Goal: Navigation & Orientation: Find specific page/section

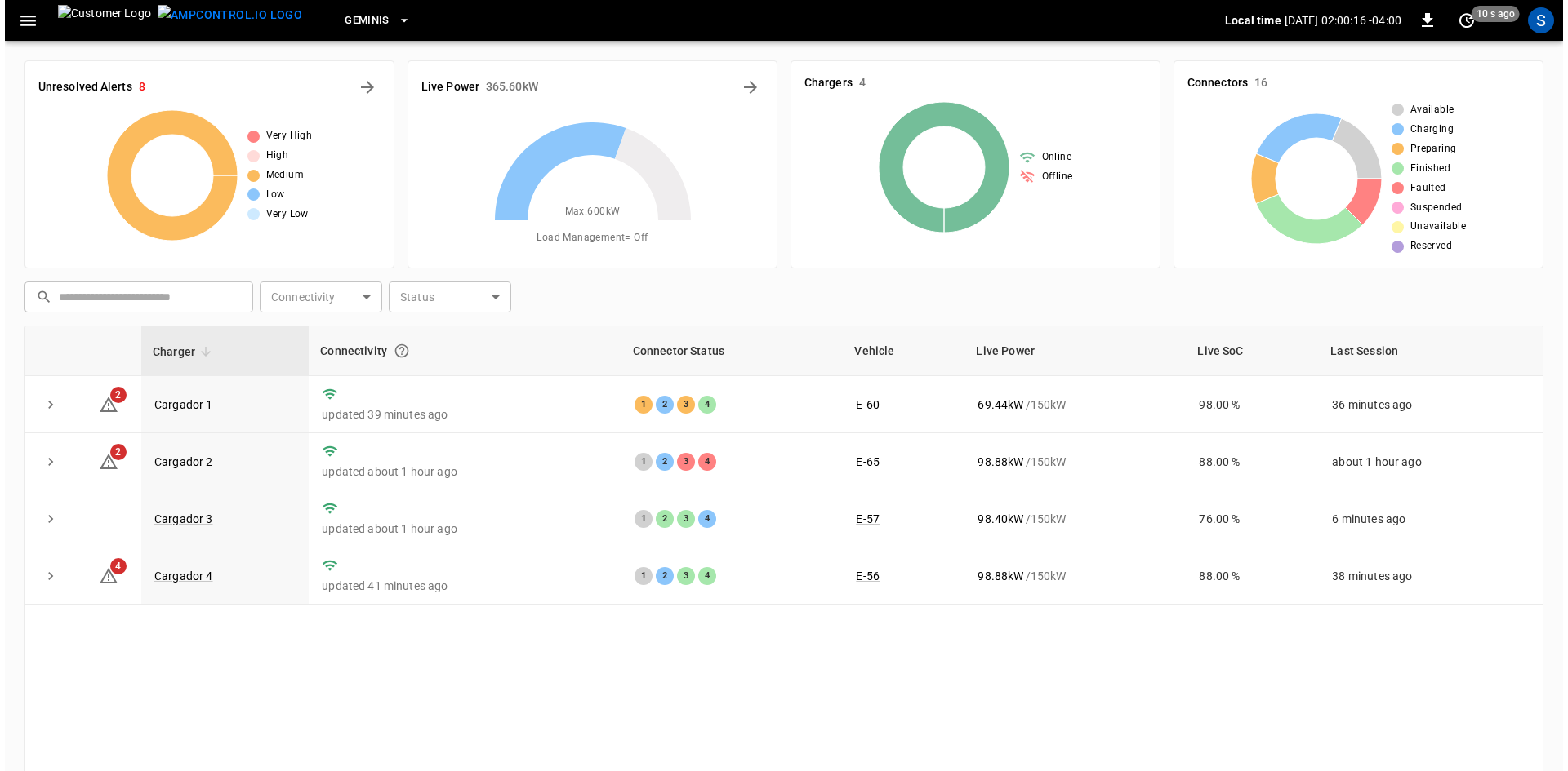
scroll to position [158, 0]
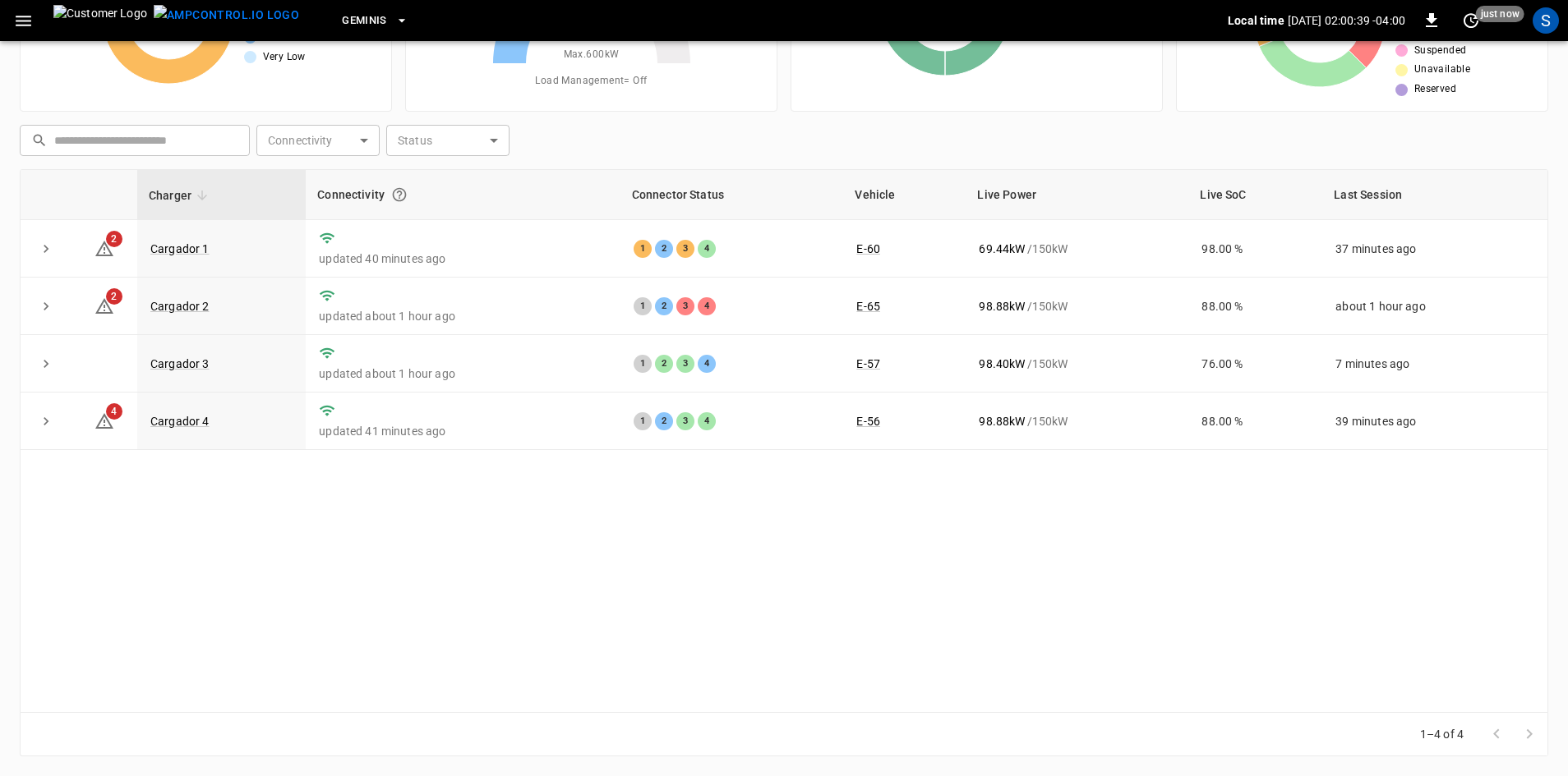
click at [26, 23] on icon "button" at bounding box center [23, 20] width 20 height 20
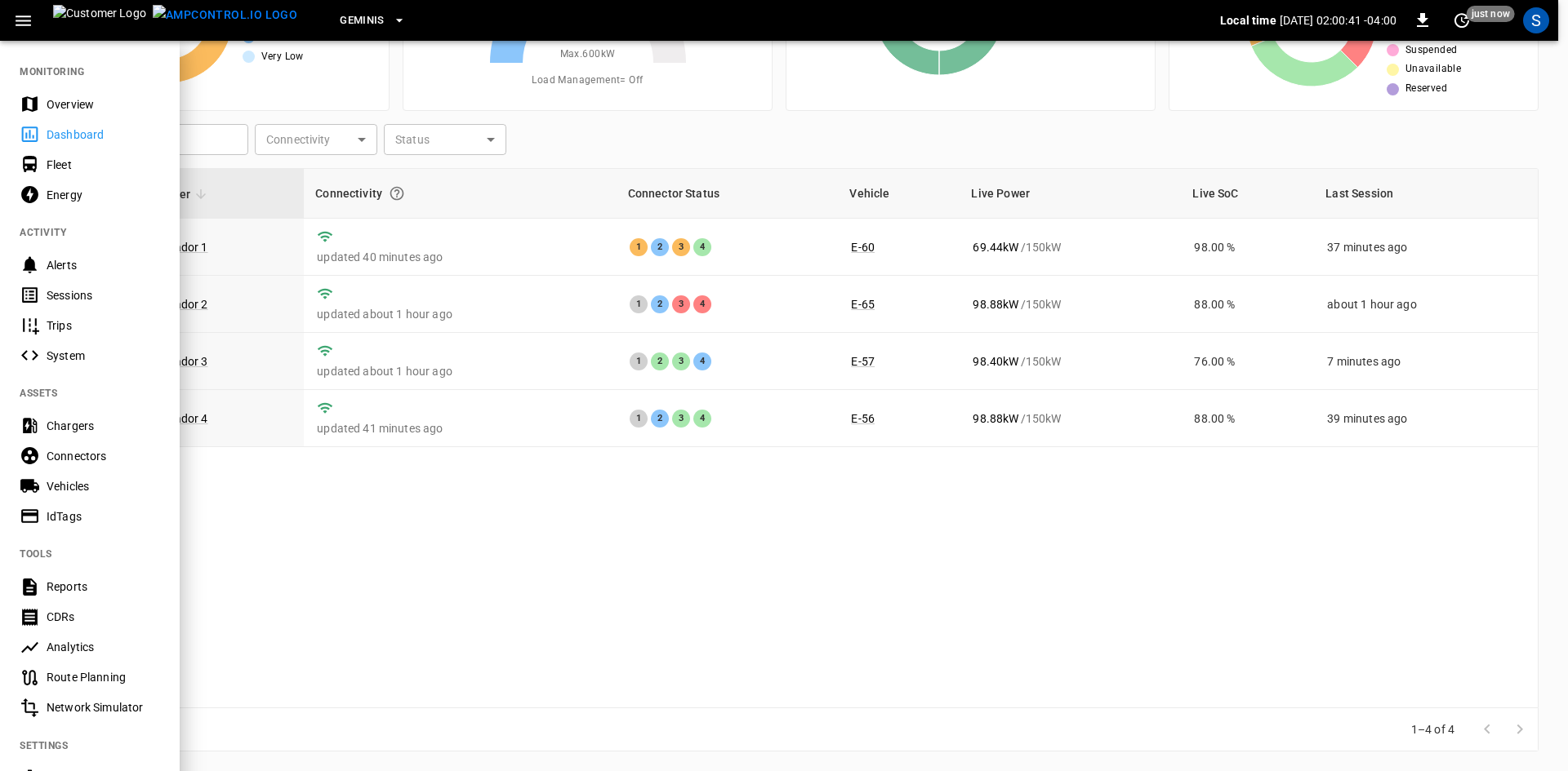
click at [66, 292] on div "Sessions" at bounding box center [103, 295] width 114 height 16
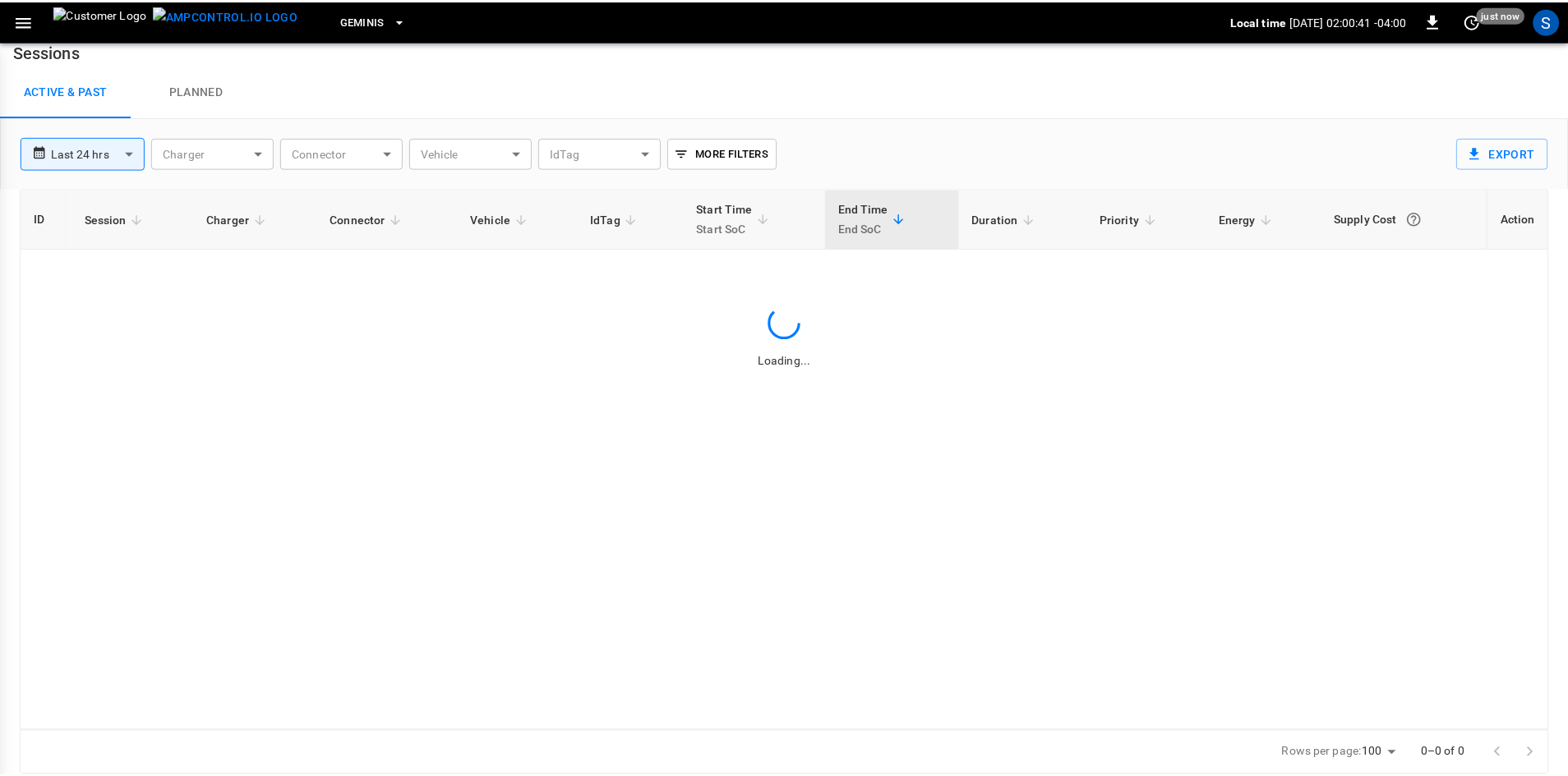
scroll to position [15, 0]
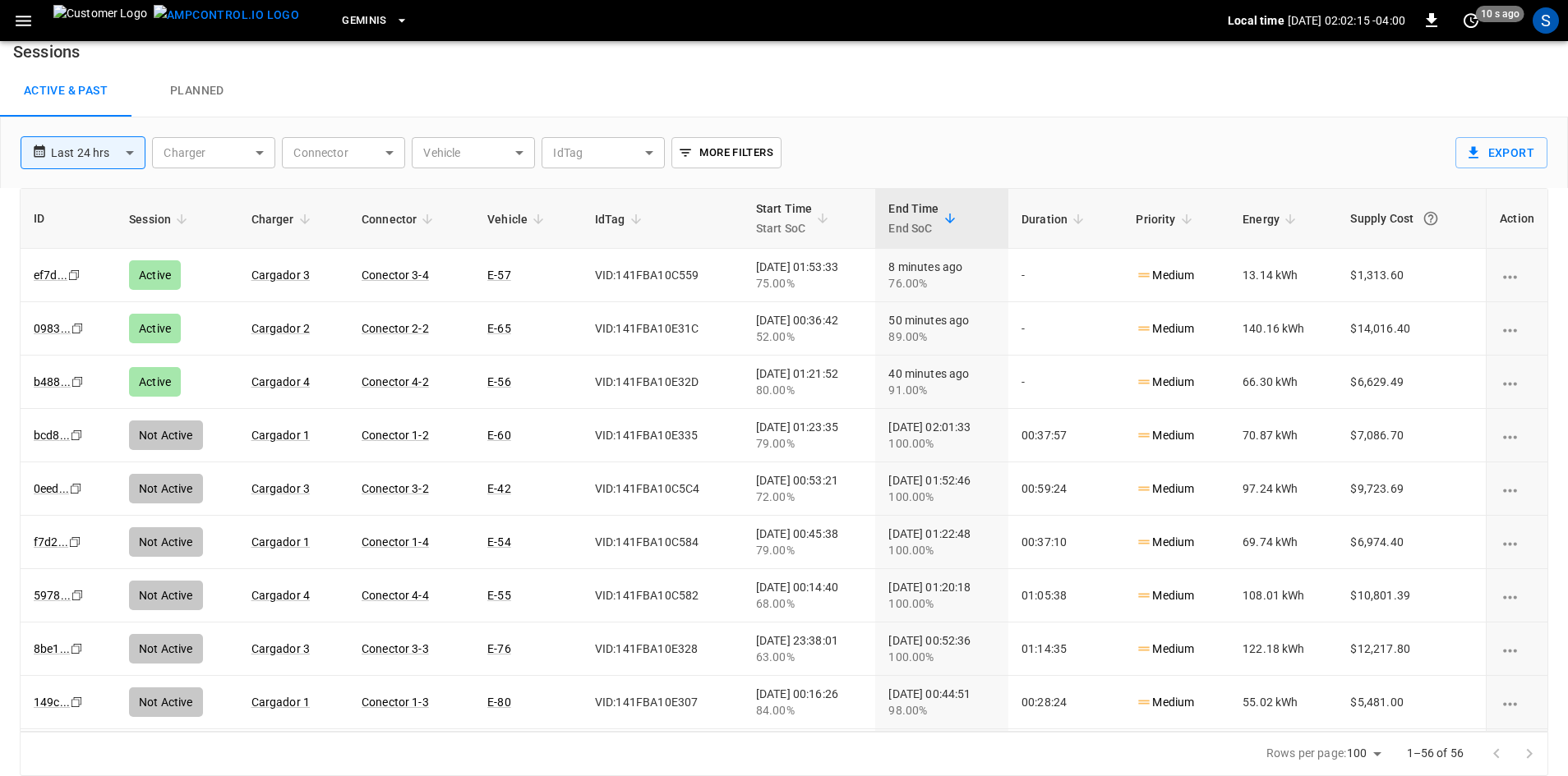
click at [24, 15] on icon "button" at bounding box center [23, 20] width 20 height 20
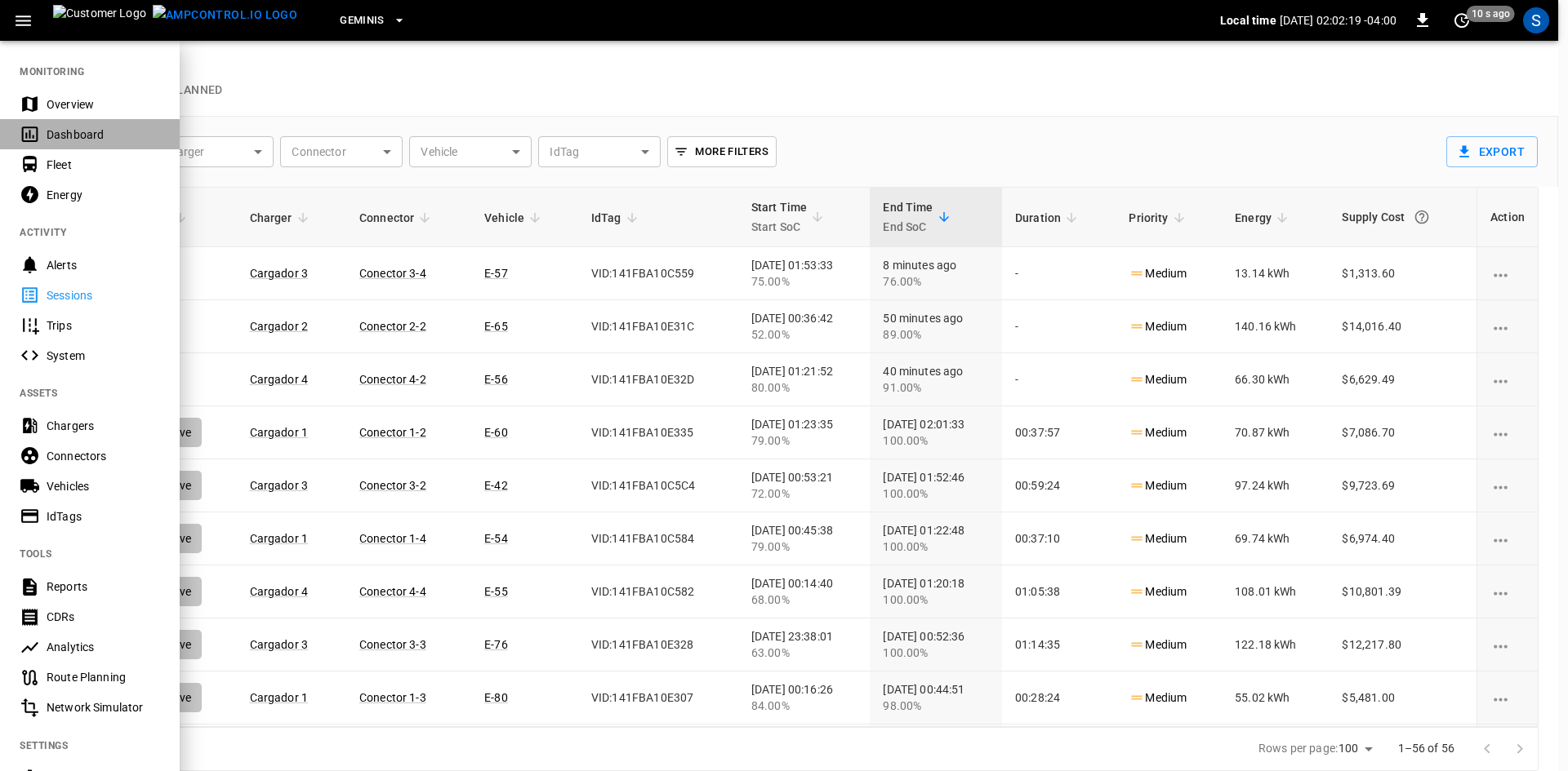
click at [90, 136] on div "Dashboard" at bounding box center [103, 135] width 114 height 16
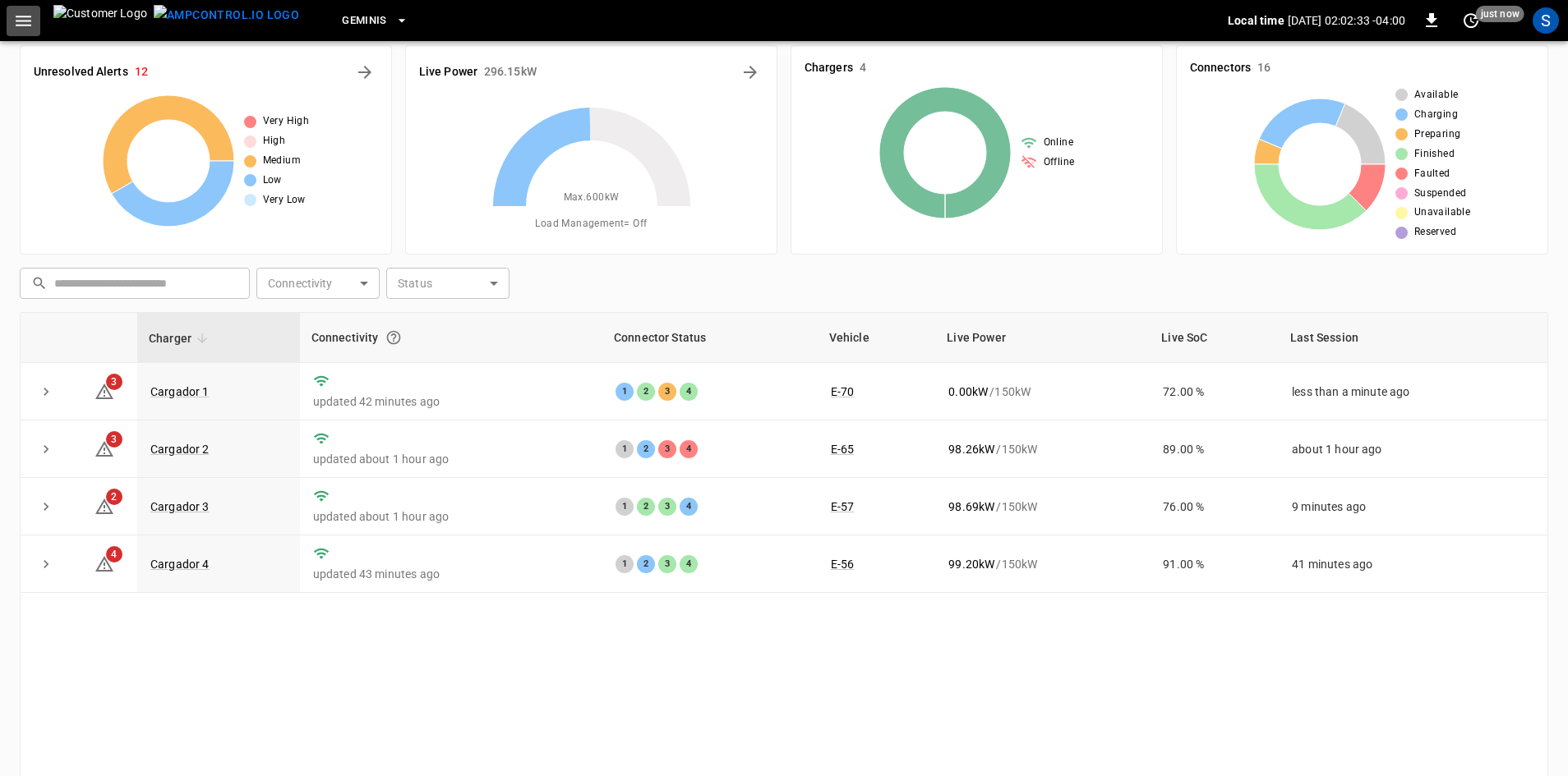
click at [24, 17] on icon "button" at bounding box center [23, 20] width 20 height 20
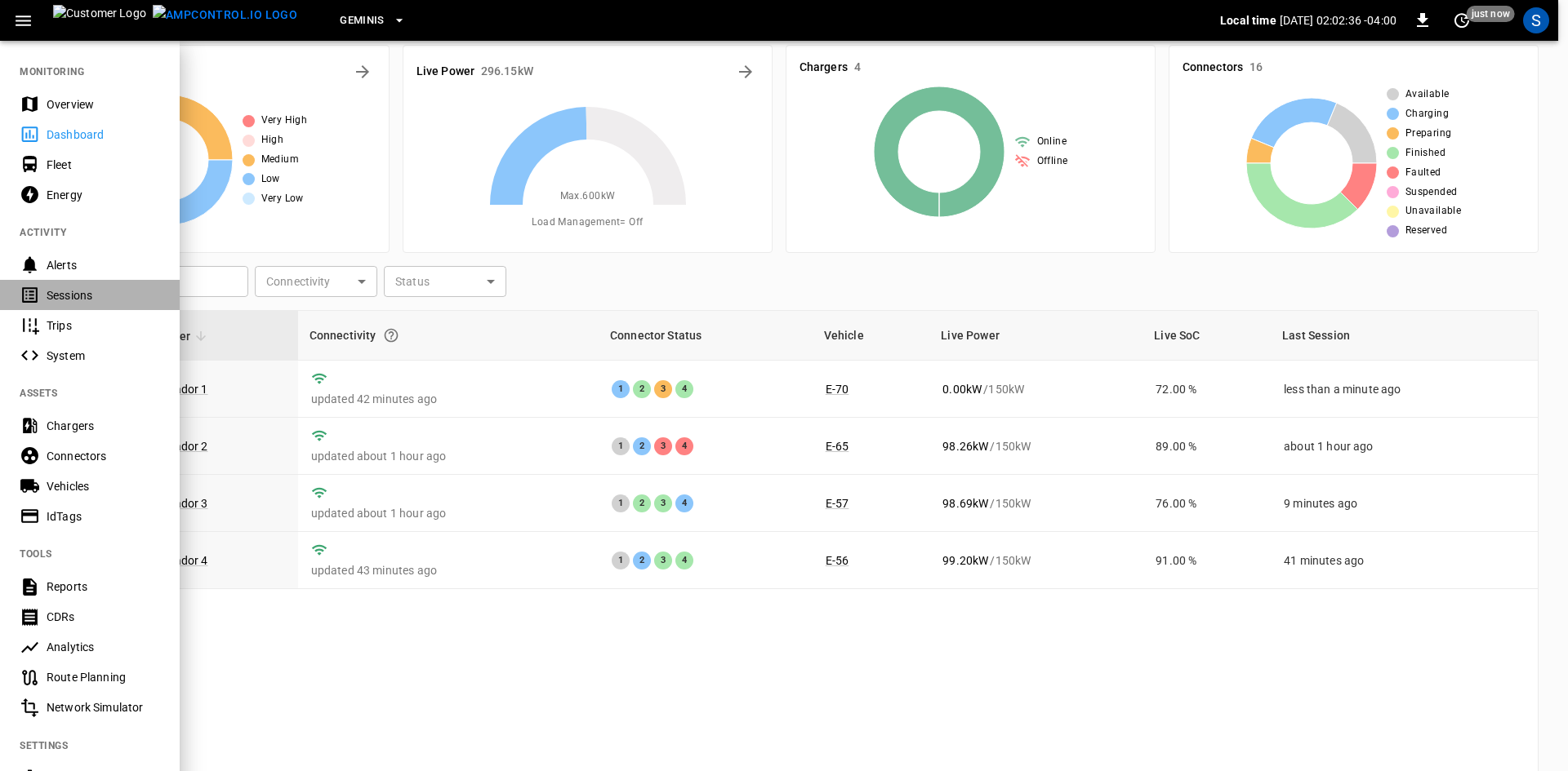
click at [86, 293] on div "Sessions" at bounding box center [103, 295] width 114 height 16
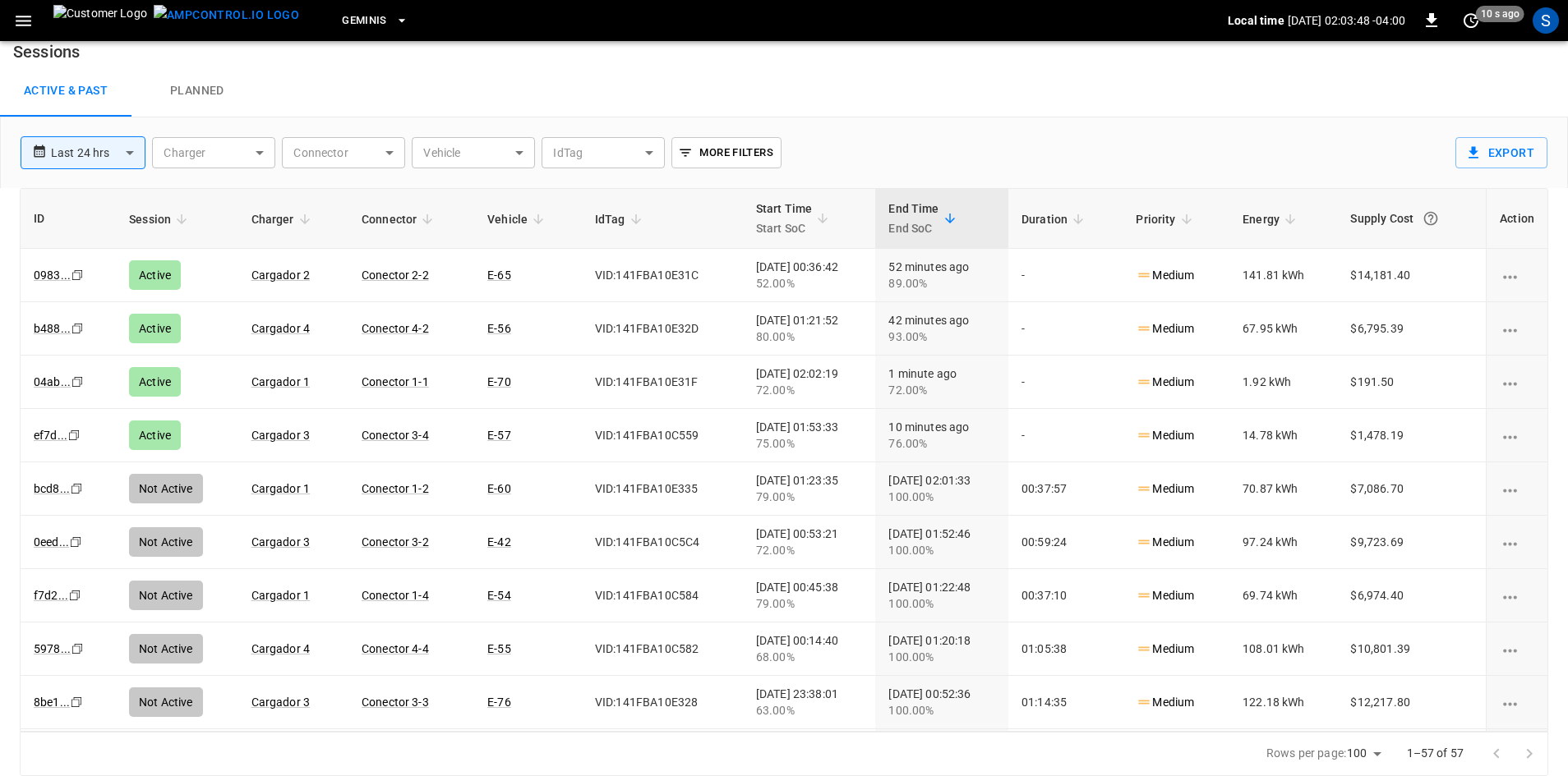
click at [28, 24] on icon "button" at bounding box center [23, 20] width 20 height 20
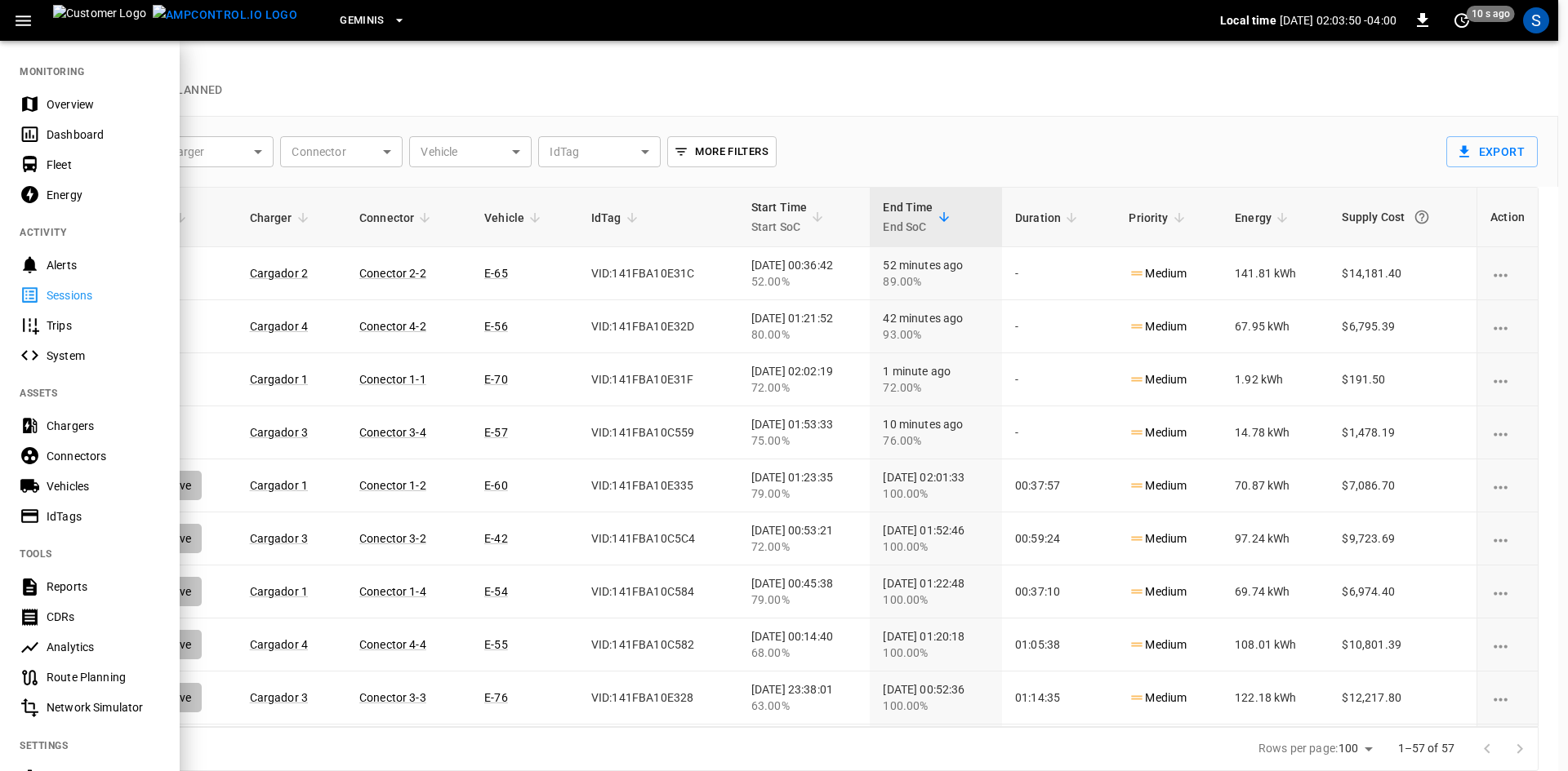
click at [81, 132] on div "Dashboard" at bounding box center [103, 135] width 114 height 16
